Goal: Task Accomplishment & Management: Manage account settings

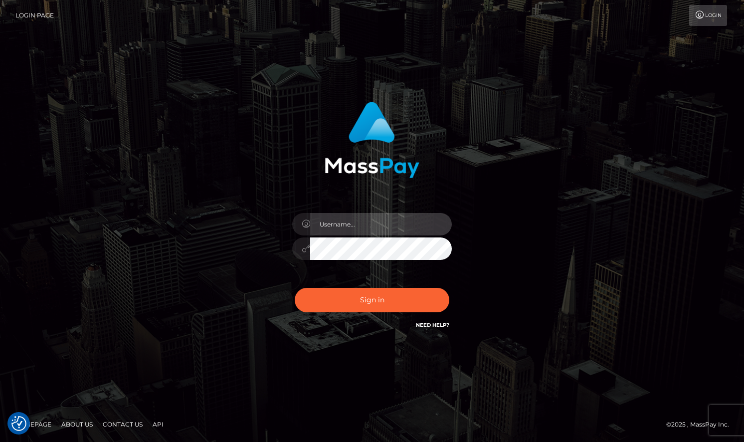
click at [324, 221] on input "text" at bounding box center [381, 224] width 142 height 22
type input "[EMAIL_ADDRESS][DOMAIN_NAME]"
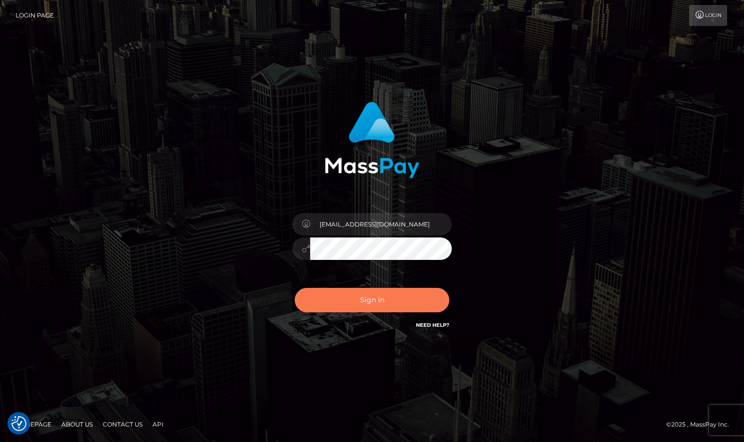
click at [407, 295] on button "Sign in" at bounding box center [372, 300] width 155 height 24
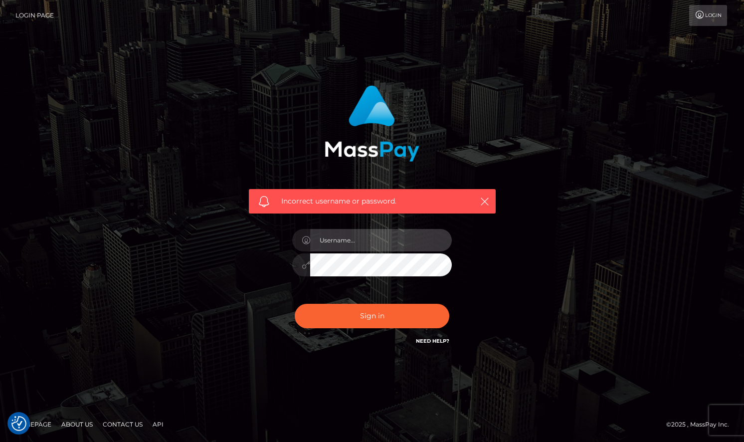
click at [393, 241] on input "text" at bounding box center [381, 240] width 142 height 22
type input "[EMAIL_ADDRESS][DOMAIN_NAME]"
click at [295, 304] on button "Sign in" at bounding box center [372, 316] width 155 height 24
click at [316, 226] on div at bounding box center [372, 259] width 175 height 76
click at [341, 235] on input "text" at bounding box center [381, 240] width 142 height 22
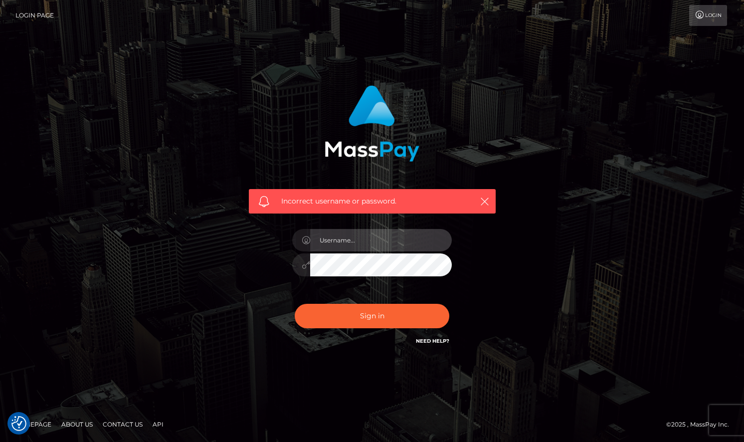
type input "Kiylasmith1842@icloud.com"
click at [295, 304] on button "Sign in" at bounding box center [372, 316] width 155 height 24
click at [355, 250] on input "text" at bounding box center [381, 240] width 142 height 22
type input "[EMAIL_ADDRESS][DOMAIN_NAME]"
click at [295, 304] on button "Sign in" at bounding box center [372, 316] width 155 height 24
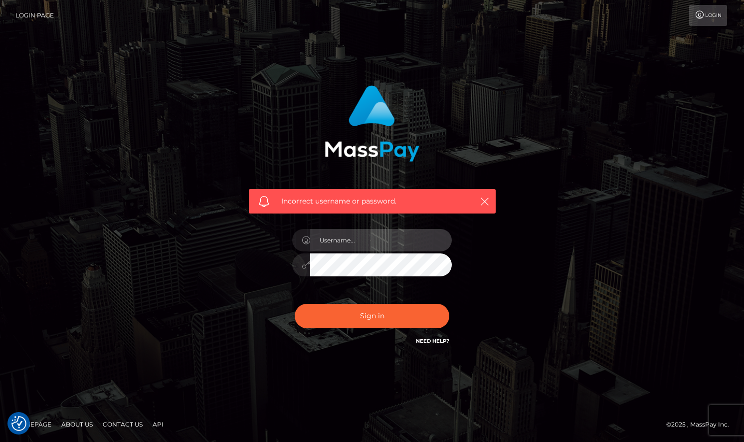
click at [357, 246] on input "text" at bounding box center [381, 240] width 142 height 22
type input "Kiylasmith1842@icloud.com"
click at [295, 304] on button "Sign in" at bounding box center [372, 316] width 155 height 24
drag, startPoint x: 672, startPoint y: 248, endPoint x: 547, endPoint y: 270, distance: 127.1
click at [662, 254] on div "Incorrect username or password." at bounding box center [372, 221] width 744 height 436
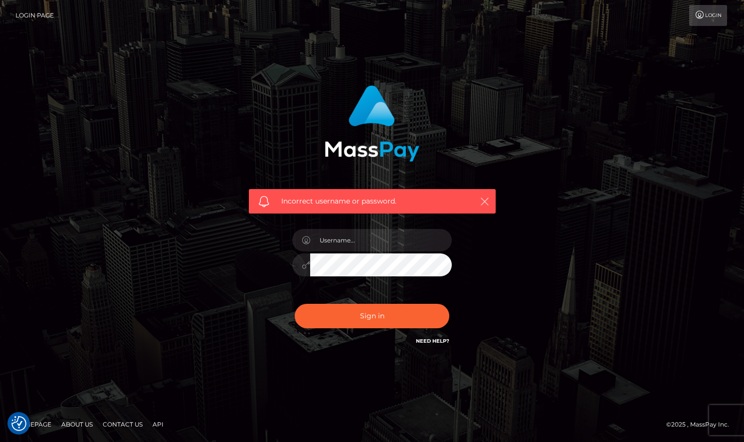
click at [481, 205] on icon "button" at bounding box center [485, 202] width 10 height 10
click at [483, 201] on icon "button" at bounding box center [485, 202] width 10 height 10
click at [708, 19] on link "Login" at bounding box center [708, 15] width 38 height 21
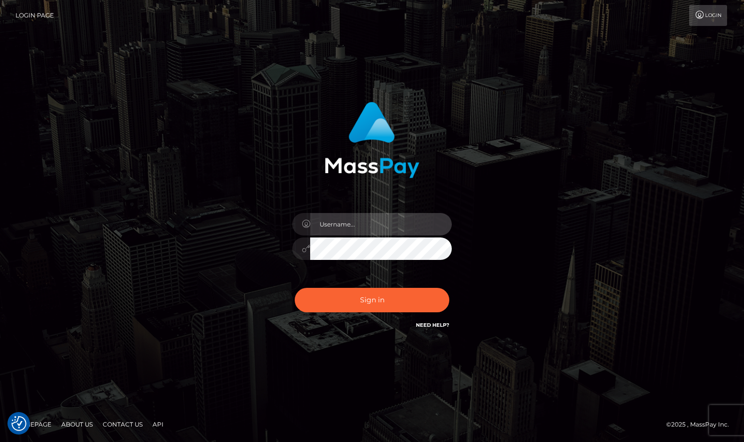
click at [345, 232] on input "text" at bounding box center [381, 224] width 142 height 22
click at [427, 328] on h6 "Need Help?" at bounding box center [432, 324] width 33 height 8
click at [422, 326] on link "Need Help?" at bounding box center [432, 325] width 33 height 6
